Goal: Register for event/course

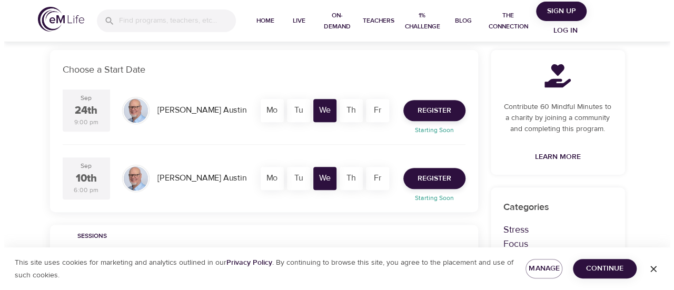
scroll to position [211, 0]
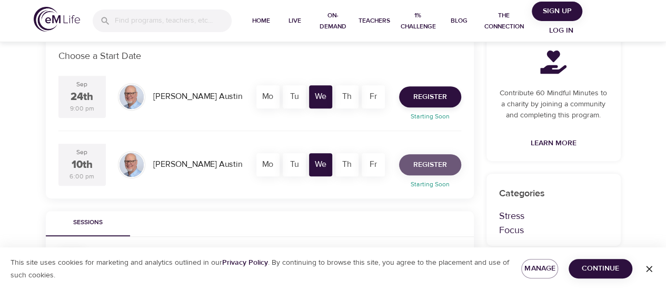
click at [431, 168] on span "Register" at bounding box center [431, 165] width 34 height 13
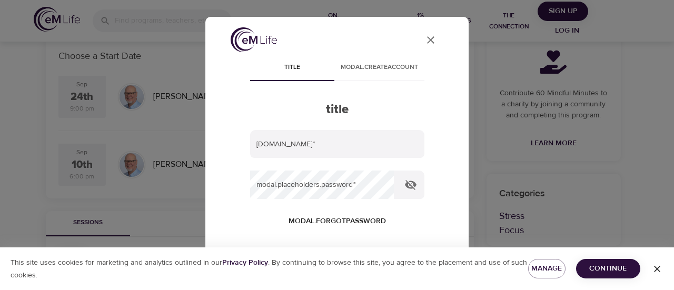
type input "[PERSON_NAME][EMAIL_ADDRESS][DOMAIN_NAME]"
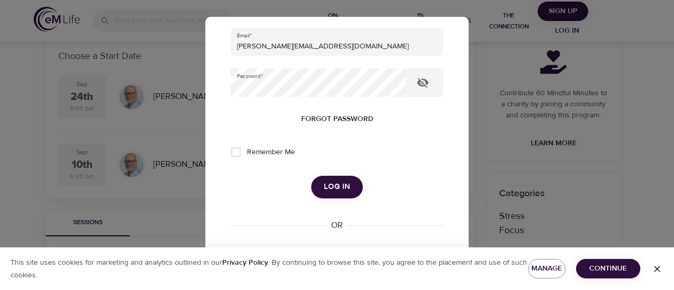
scroll to position [105, 0]
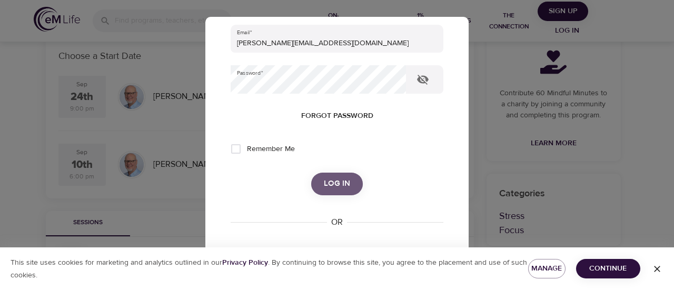
click at [336, 184] on span "Log in" at bounding box center [337, 184] width 26 height 14
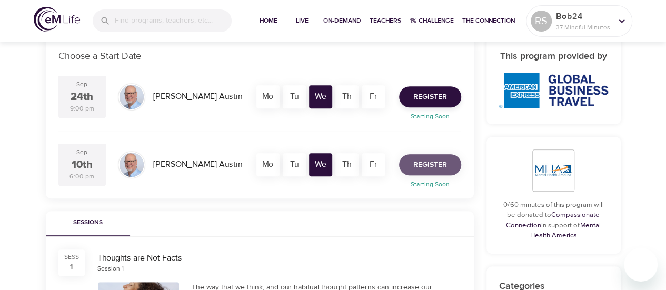
click at [433, 170] on span "Register" at bounding box center [431, 165] width 34 height 13
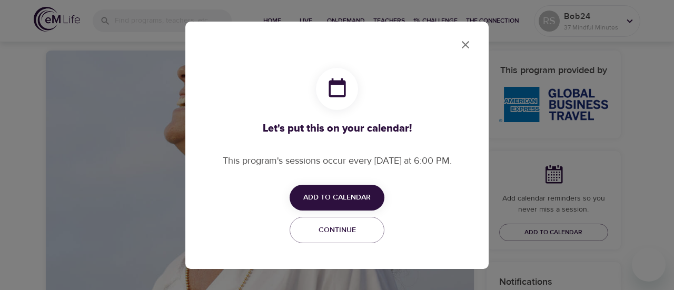
checkbox input "true"
click at [349, 231] on span "Continue" at bounding box center [337, 230] width 81 height 13
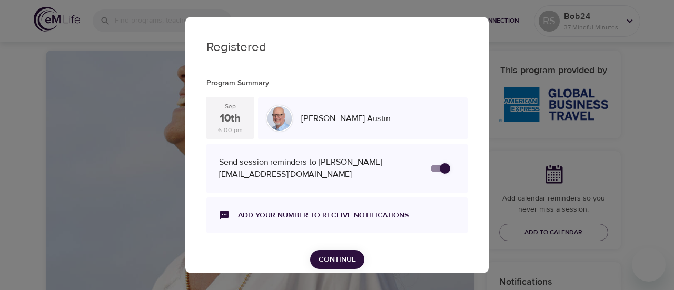
click at [319, 214] on link "Add your number to receive notifications" at bounding box center [323, 215] width 171 height 11
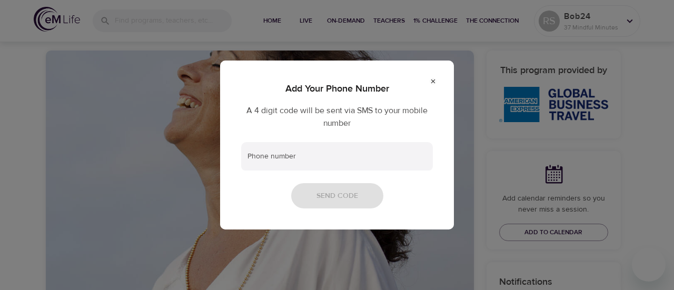
click at [432, 81] on icon at bounding box center [433, 81] width 7 height 7
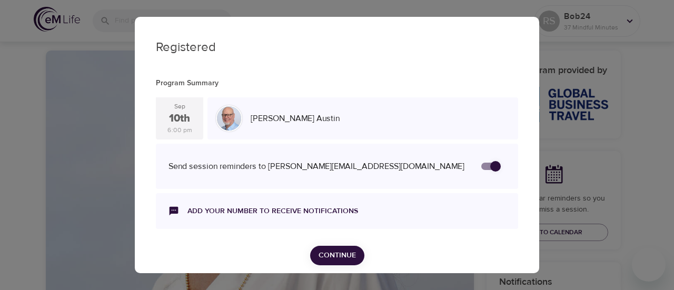
scroll to position [13, 0]
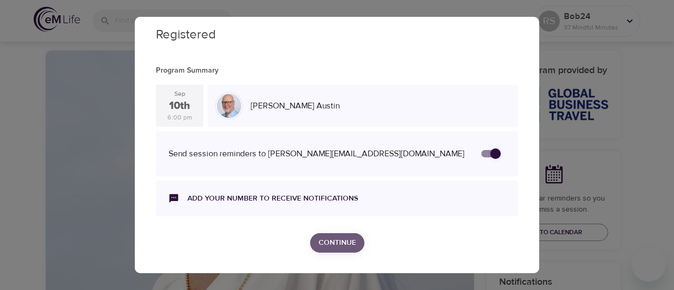
click at [343, 237] on span "Continue" at bounding box center [337, 243] width 37 height 13
